Goal: Transaction & Acquisition: Purchase product/service

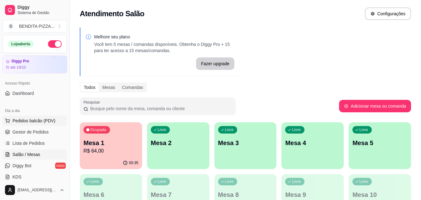
click at [48, 118] on span "Pedidos balcão (PDV)" at bounding box center [33, 120] width 43 height 6
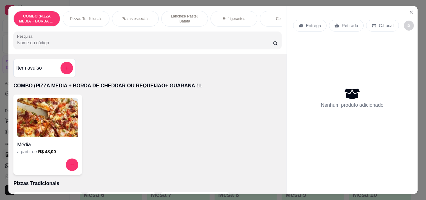
click at [88, 16] on p "Pizzas Tradicionais" at bounding box center [86, 18] width 32 height 5
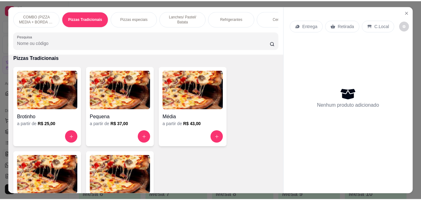
scroll to position [16, 0]
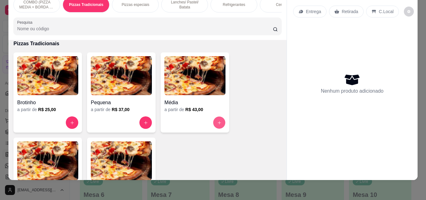
click at [222, 122] on button "increase-product-quantity" at bounding box center [219, 123] width 12 height 12
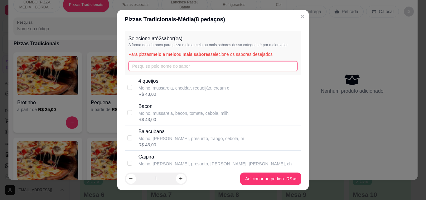
click at [223, 70] on input "text" at bounding box center [212, 66] width 169 height 10
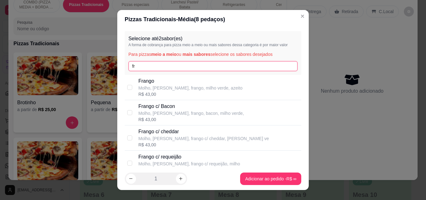
type input "fr"
click at [223, 82] on p "Frango" at bounding box center [190, 80] width 104 height 7
checkbox input "true"
click at [219, 69] on input "fr" at bounding box center [212, 66] width 169 height 10
type input "f"
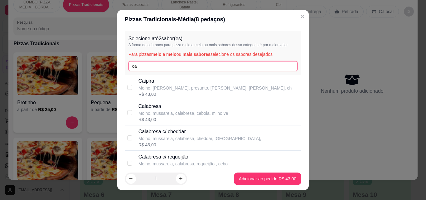
type input "ca"
click at [242, 112] on div "Calabresa Molho, mussarela, calabresa, cebola, milho ve R$ 43,00" at bounding box center [218, 113] width 161 height 20
checkbox input "true"
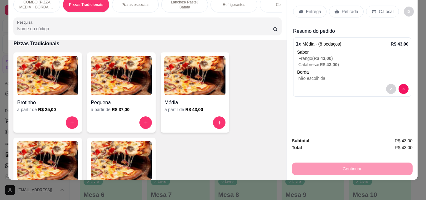
click at [316, 6] on div "Entrega" at bounding box center [309, 12] width 33 height 12
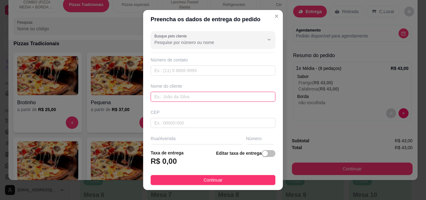
click at [224, 97] on input "text" at bounding box center [213, 97] width 125 height 10
type input "Suelane"
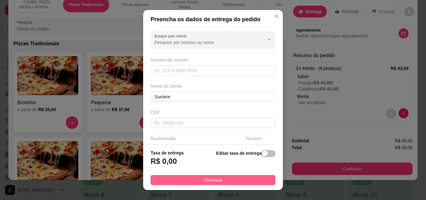
drag, startPoint x: 223, startPoint y: 185, endPoint x: 228, endPoint y: 183, distance: 5.0
click at [226, 184] on footer "Taxa de entrega R$ 0,00 Editar taxa de entrega Continuar" at bounding box center [213, 167] width 140 height 46
click at [228, 183] on button "Continuar" at bounding box center [213, 180] width 125 height 10
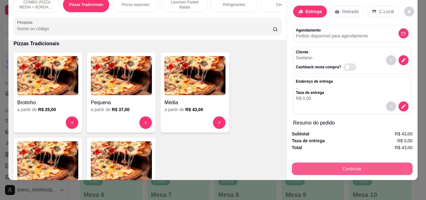
click at [331, 162] on button "Continuar" at bounding box center [352, 168] width 121 height 12
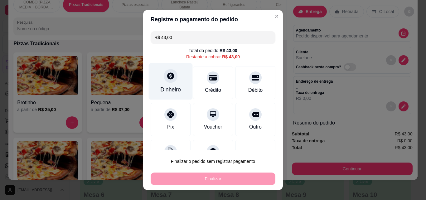
click at [169, 86] on div "Dinheiro" at bounding box center [170, 89] width 21 height 8
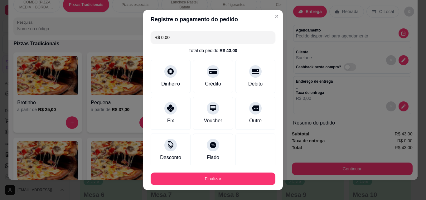
drag, startPoint x: 269, startPoint y: 161, endPoint x: 264, endPoint y: 170, distance: 10.9
click at [266, 166] on section "Registre o pagamento do pedido R$ 0,00 Total do pedido R$ 43,00 Dinheiro Crédit…" at bounding box center [213, 100] width 140 height 180
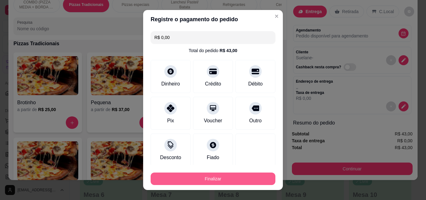
click at [259, 179] on button "Finalizar" at bounding box center [213, 178] width 125 height 12
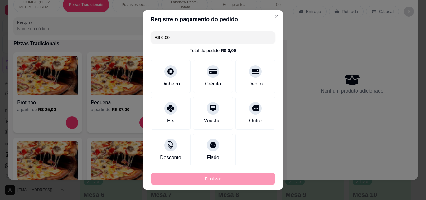
type input "-R$ 43,00"
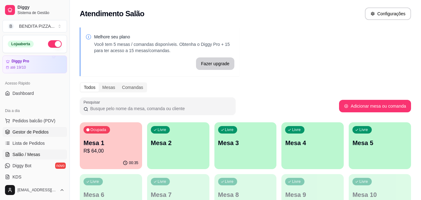
click at [46, 131] on span "Gestor de Pedidos" at bounding box center [30, 132] width 36 height 6
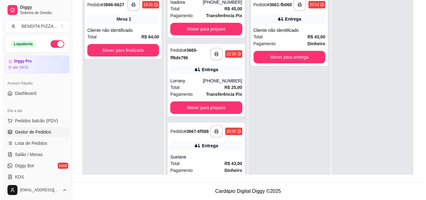
scroll to position [42, 0]
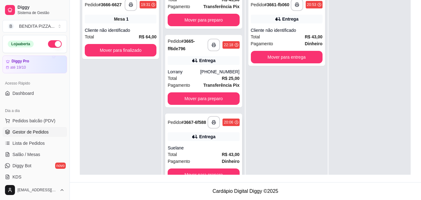
click at [222, 155] on strong "R$ 43,00" at bounding box center [231, 154] width 18 height 5
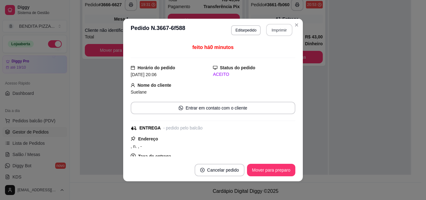
click at [280, 30] on button "Imprimir" at bounding box center [279, 30] width 26 height 12
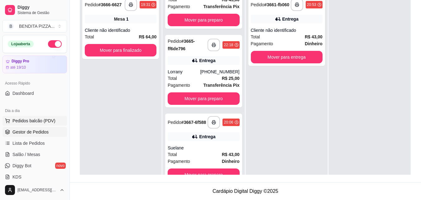
click at [32, 120] on span "Pedidos balcão (PDV)" at bounding box center [33, 120] width 43 height 6
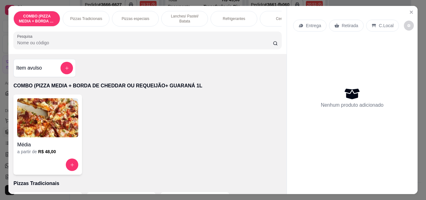
click at [74, 13] on div "Pizzas Tradicionais" at bounding box center [86, 19] width 47 height 16
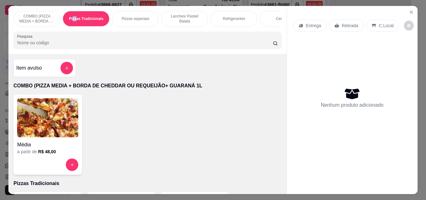
scroll to position [16, 0]
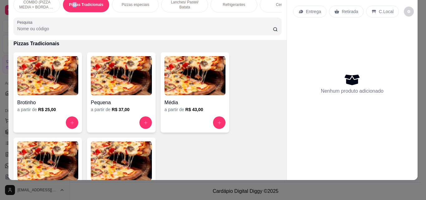
click at [111, 151] on img at bounding box center [121, 160] width 61 height 39
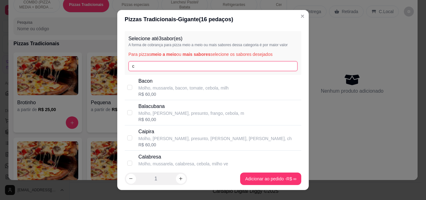
click at [188, 65] on input "c" at bounding box center [212, 66] width 169 height 10
type input "ca"
click at [195, 129] on p "Calabresa c/ cheddar" at bounding box center [199, 131] width 123 height 7
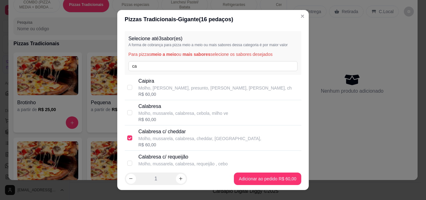
click at [196, 127] on div "Calabresa c/ cheddar Molho, mussarela, calabresa, cheddar, cebola, R$ 60,00" at bounding box center [213, 137] width 177 height 25
checkbox input "false"
click at [190, 121] on div "R$ 60,00" at bounding box center [183, 119] width 90 height 6
checkbox input "true"
click at [159, 61] on div "Selecione até 3 sabor(es) A forma de cobrança para pizza meio a meio ou mais sa…" at bounding box center [213, 53] width 177 height 44
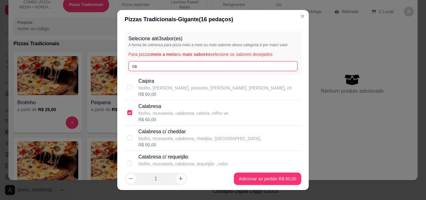
click at [159, 67] on input "ca" at bounding box center [212, 66] width 169 height 10
type input "c"
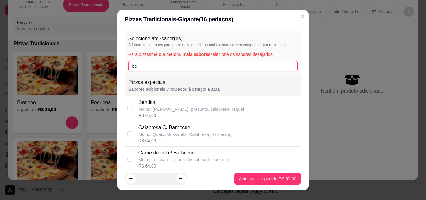
type input "be"
click at [170, 108] on div "Molho, [PERSON_NAME], presunto, calabresa, requei" at bounding box center [191, 109] width 106 height 6
checkbox input "true"
click at [163, 67] on input "be" at bounding box center [212, 66] width 169 height 10
type input "b"
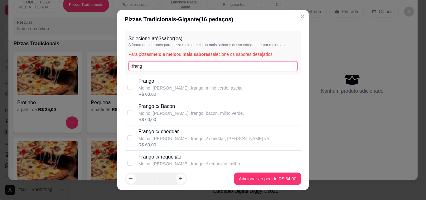
type input "frang"
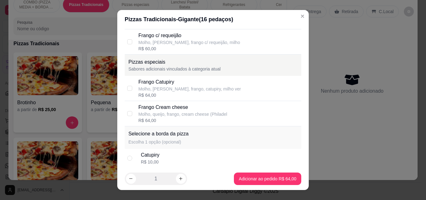
drag, startPoint x: 175, startPoint y: 107, endPoint x: 218, endPoint y: 137, distance: 51.9
click at [187, 115] on div "Frango Cream cheese Molho, queijo, frango, cream cheese (Philadel" at bounding box center [182, 110] width 89 height 14
checkbox input "true"
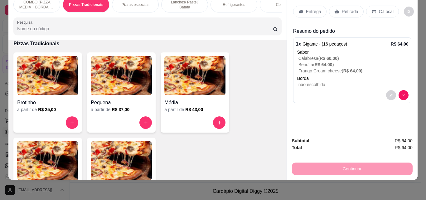
click at [307, 8] on p "Entrega" at bounding box center [313, 11] width 15 height 6
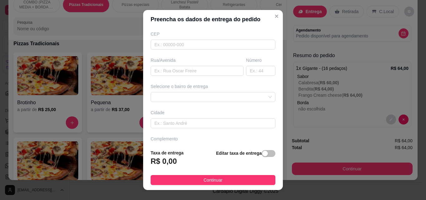
scroll to position [94, 0]
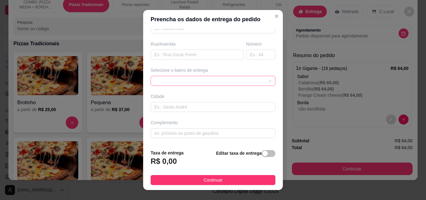
click at [259, 80] on span at bounding box center [212, 80] width 117 height 9
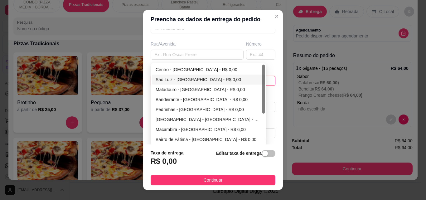
click at [259, 80] on div "São Luiz - [GEOGRAPHIC_DATA] - R$ 0,00" at bounding box center [208, 79] width 113 height 10
click at [260, 81] on div "[GEOGRAPHIC_DATA] - [GEOGRAPHIC_DATA] - R$ 0,00 65d43782b6f0d4bdbaa348a3 65d437…" at bounding box center [213, 81] width 125 height 10
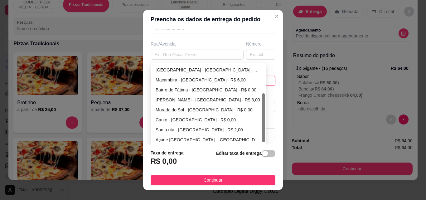
scroll to position [50, 0]
drag, startPoint x: 261, startPoint y: 103, endPoint x: 260, endPoint y: 146, distance: 43.3
click at [260, 146] on section "Preencha os dados de entrega do pedido Busque pelo cliente Número de contato No…" at bounding box center [213, 100] width 140 height 180
click at [236, 133] on div "Santa rita - [GEOGRAPHIC_DATA] - R$ 2,00" at bounding box center [208, 129] width 113 height 10
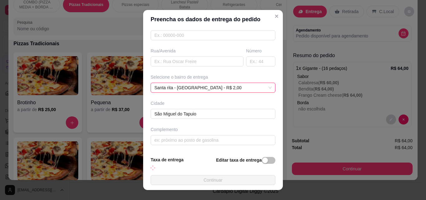
scroll to position [94, 0]
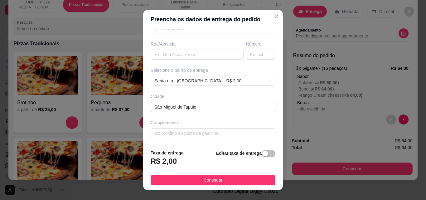
click at [256, 75] on div "Selecione o bairro de entrega [GEOGRAPHIC_DATA] - [GEOGRAPHIC_DATA] - R$ 2,00 6…" at bounding box center [212, 76] width 127 height 19
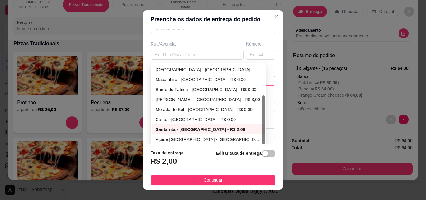
click at [257, 80] on div "Santa rita - [GEOGRAPHIC_DATA] - R$ 2,00 65d43872b6f0d4bdbaa348c1 65d43888b6f0d…" at bounding box center [213, 81] width 125 height 10
click at [247, 138] on div "Açude [GEOGRAPHIC_DATA] - [GEOGRAPHIC_DATA] - R$ 3,00" at bounding box center [208, 139] width 105 height 7
type input "[GEOGRAPHIC_DATA]"
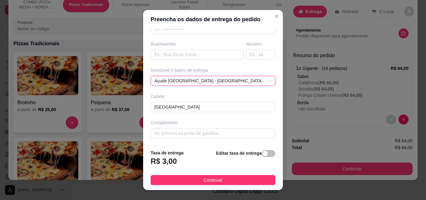
drag, startPoint x: 247, startPoint y: 179, endPoint x: 324, endPoint y: 181, distance: 77.6
click at [246, 179] on button "Continuar" at bounding box center [213, 180] width 125 height 10
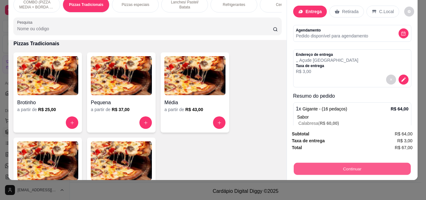
click at [337, 169] on button "Continuar" at bounding box center [351, 168] width 117 height 12
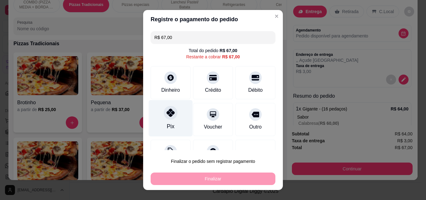
click at [160, 101] on div "Pix" at bounding box center [171, 118] width 44 height 36
type input "R$ 0,00"
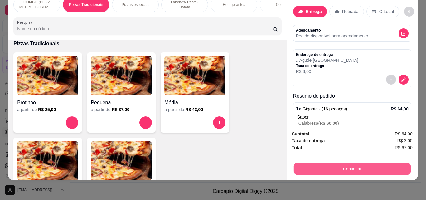
click at [341, 165] on button "Continuar" at bounding box center [351, 168] width 117 height 12
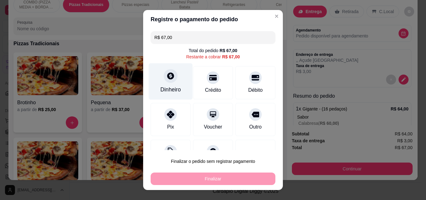
click at [172, 83] on div "Dinheiro" at bounding box center [171, 81] width 44 height 36
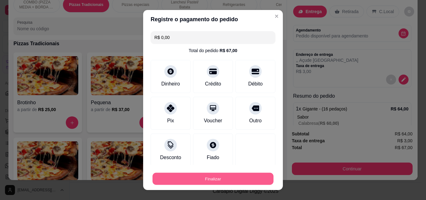
click at [242, 180] on button "Finalizar" at bounding box center [212, 179] width 121 height 12
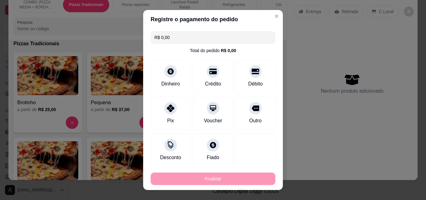
type input "-R$ 67,00"
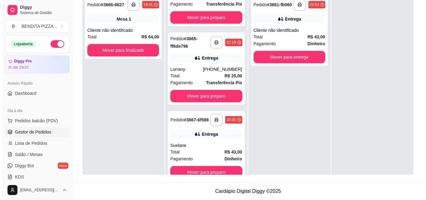
scroll to position [121, 0]
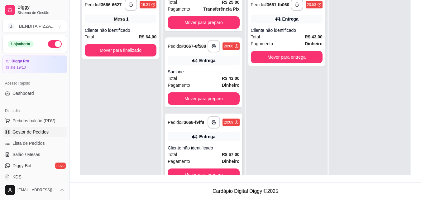
click at [224, 150] on div "Cliente não identificado" at bounding box center [204, 148] width 72 height 6
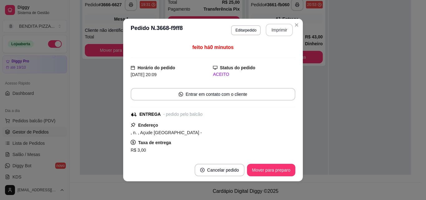
click at [279, 29] on button "Imprimir" at bounding box center [279, 30] width 27 height 12
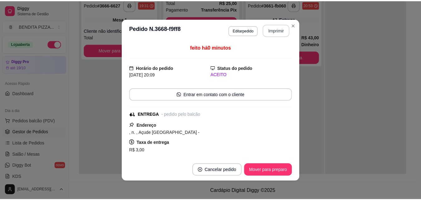
scroll to position [0, 0]
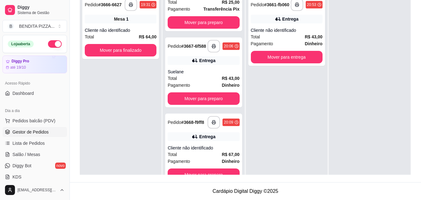
click at [53, 148] on ul "Pedidos balcão (PDV) Gestor de Pedidos Lista de Pedidos Salão / Mesas Diggy Bot…" at bounding box center [34, 149] width 65 height 66
click at [42, 153] on link "Salão / Mesas" at bounding box center [34, 154] width 65 height 10
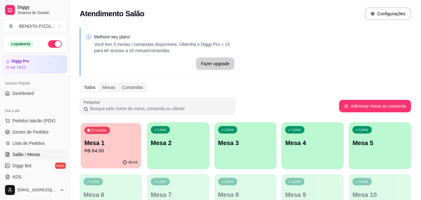
click at [99, 152] on p "R$ 64,00" at bounding box center [110, 150] width 53 height 7
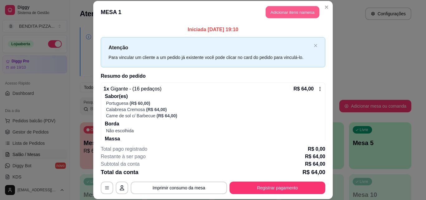
click at [295, 16] on button "Adicionar itens na mesa" at bounding box center [293, 12] width 54 height 12
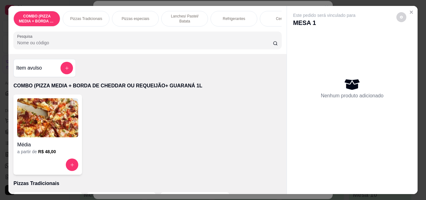
click at [233, 20] on div "Refrigerantes" at bounding box center [233, 19] width 47 height 16
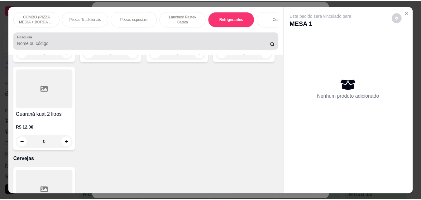
scroll to position [16, 0]
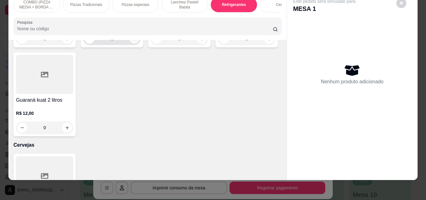
click at [132, 41] on icon "increase-product-quantity" at bounding box center [134, 38] width 5 height 5
type input "1"
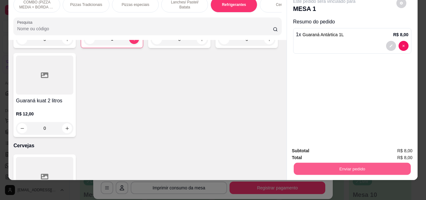
click at [314, 162] on button "Enviar pedido" at bounding box center [351, 168] width 117 height 12
click at [393, 148] on button "Enviar pedido" at bounding box center [395, 149] width 35 height 12
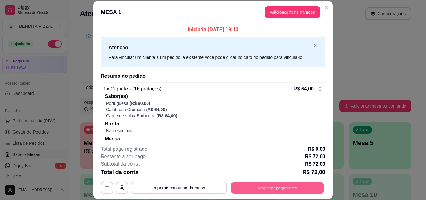
click at [303, 190] on button "Registrar pagamento" at bounding box center [277, 187] width 93 height 12
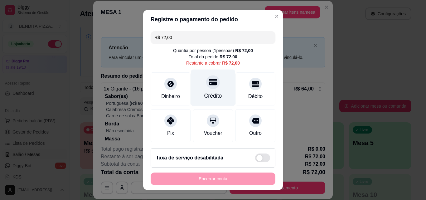
click at [204, 95] on div "Crédito" at bounding box center [213, 96] width 18 height 8
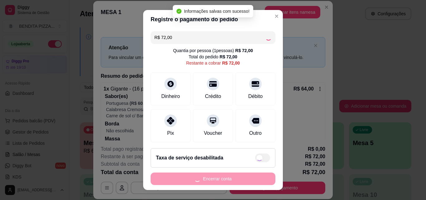
type input "R$ 0,00"
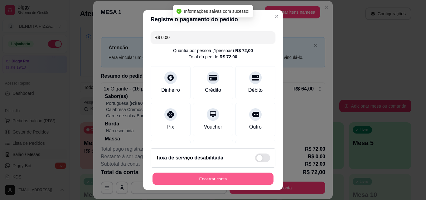
click at [227, 179] on button "Encerrar conta" at bounding box center [212, 179] width 121 height 12
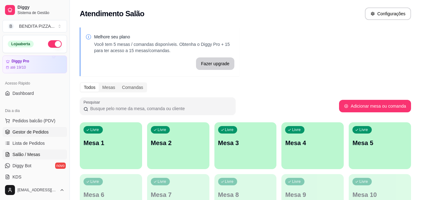
click at [49, 132] on link "Gestor de Pedidos" at bounding box center [34, 132] width 65 height 10
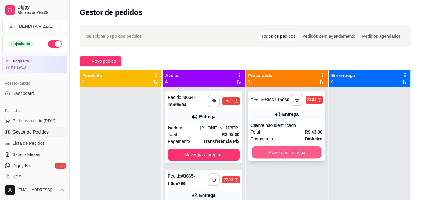
click at [285, 155] on button "Mover para entrega" at bounding box center [287, 152] width 70 height 12
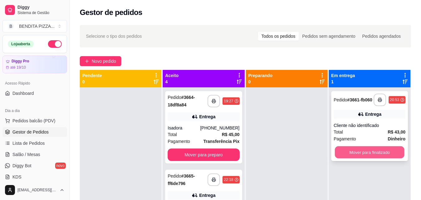
click at [348, 154] on button "Mover para finalizado" at bounding box center [370, 152] width 70 height 12
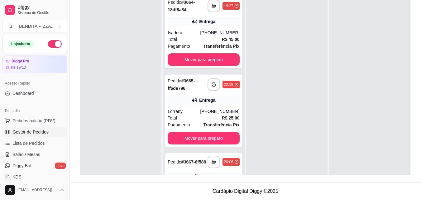
scroll to position [121, 0]
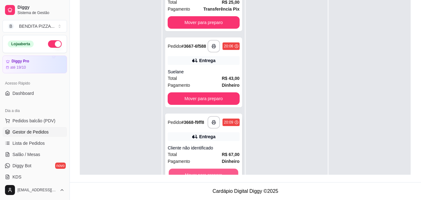
click at [223, 169] on button "Mover para preparo" at bounding box center [204, 175] width 70 height 12
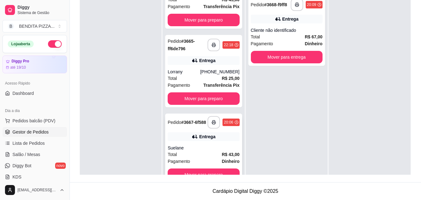
scroll to position [42, 0]
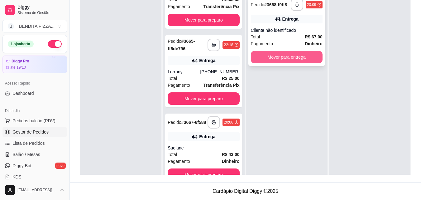
click at [308, 54] on button "Mover para entrega" at bounding box center [287, 57] width 72 height 12
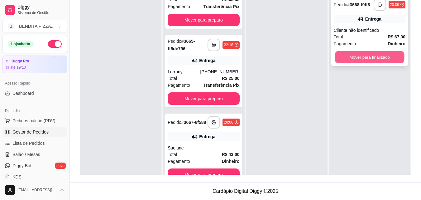
click at [378, 58] on button "Mover para finalizado" at bounding box center [370, 57] width 70 height 12
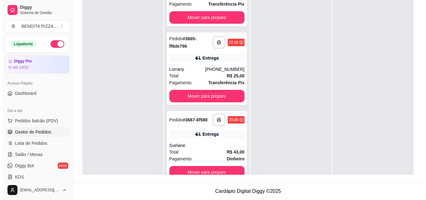
scroll to position [121, 0]
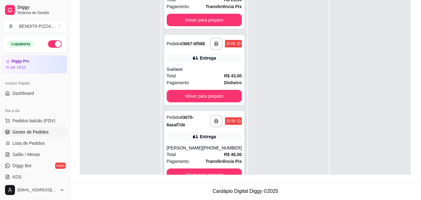
click at [224, 154] on strong "R$ 46,00" at bounding box center [233, 154] width 18 height 5
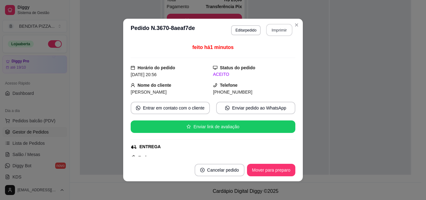
click at [278, 30] on button "Imprimir" at bounding box center [279, 30] width 26 height 12
